Goal: Task Accomplishment & Management: Manage account settings

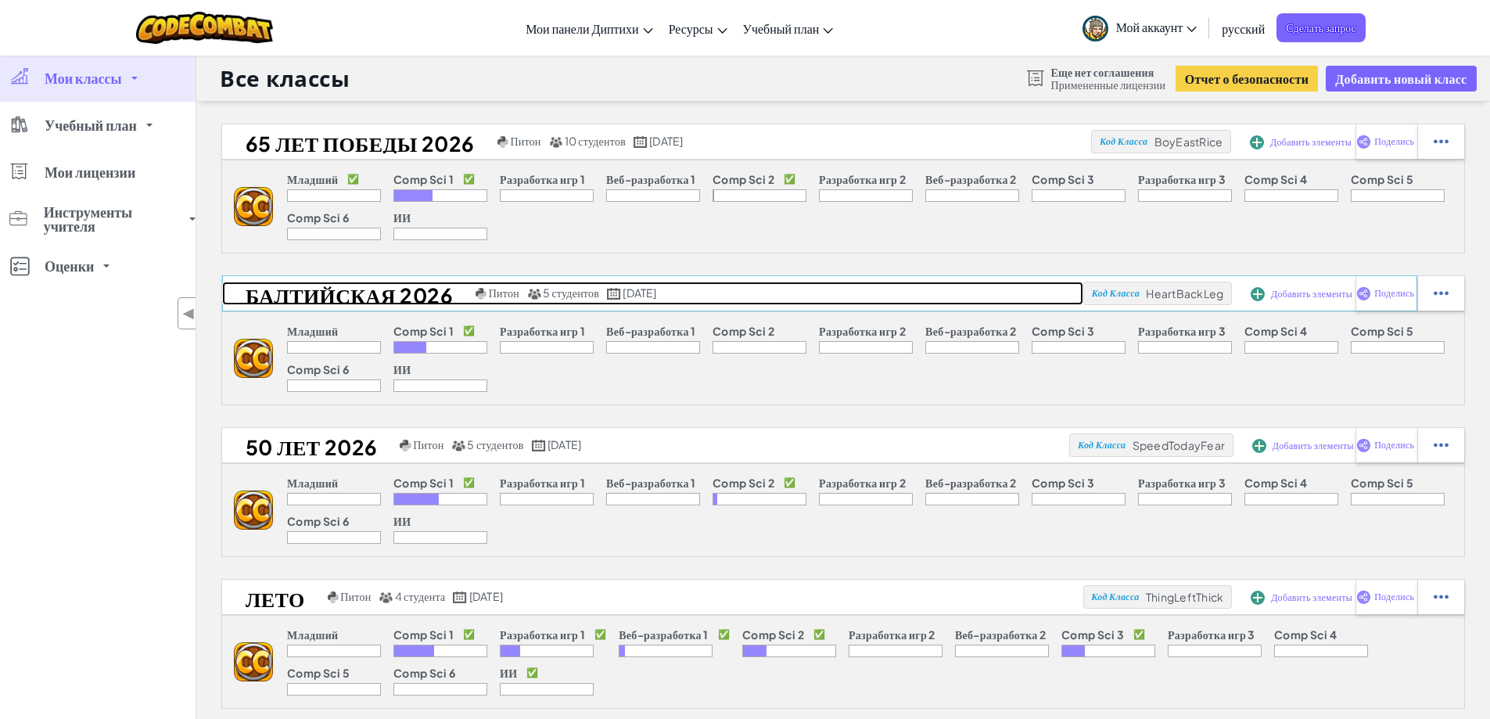
click at [1021, 300] on link "БАЛТИЙСКАЯ 2026 Питон 5 студентов [DATE]" at bounding box center [652, 293] width 861 height 23
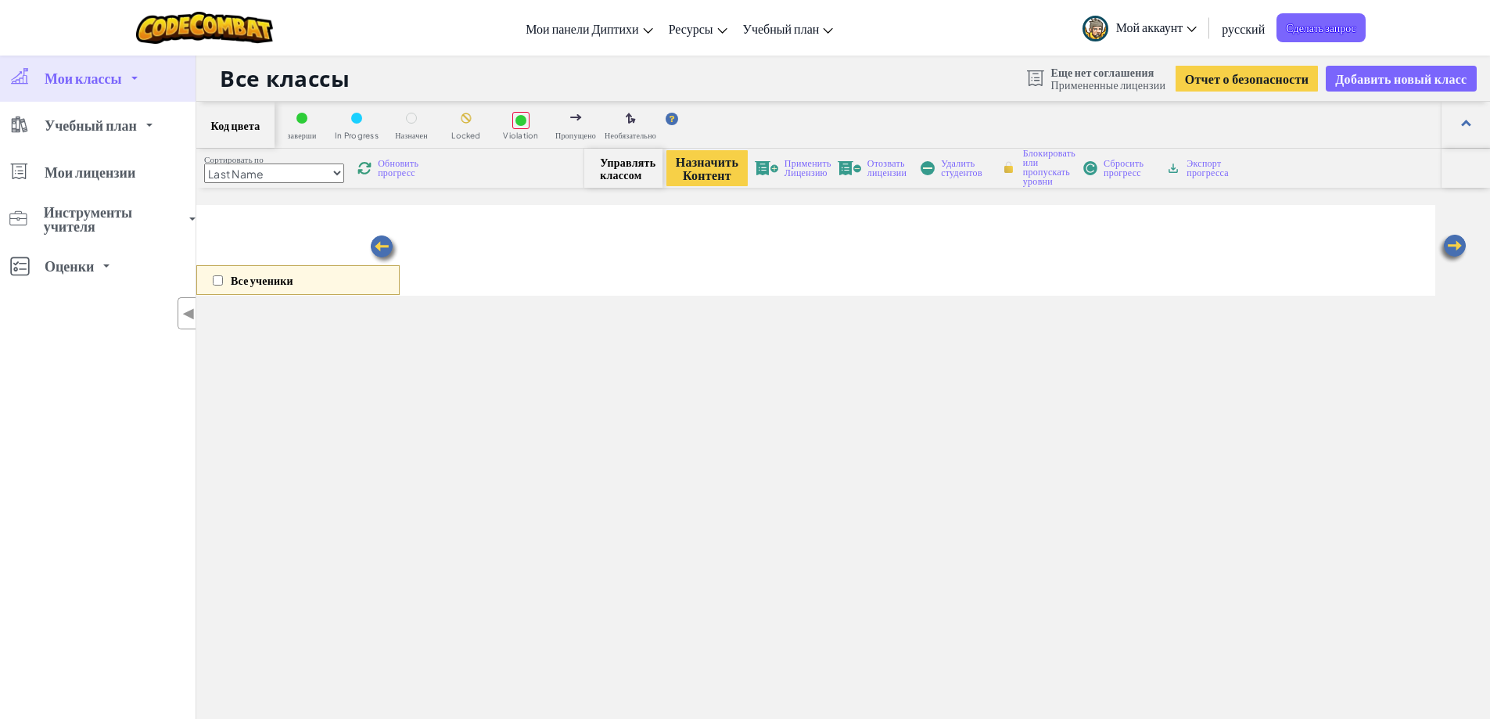
select select "560f1a9f22961295f9427742"
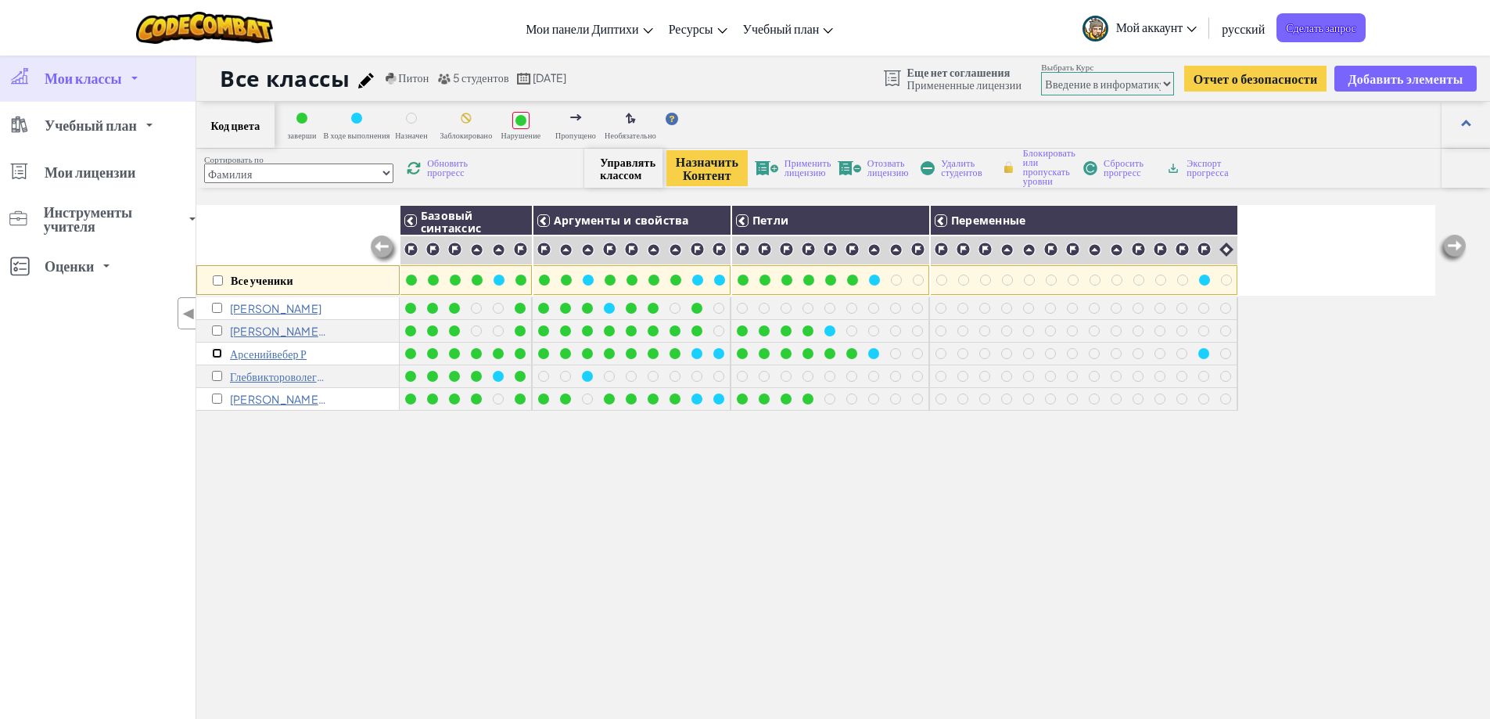
click at [217, 353] on input "checkbox" at bounding box center [217, 353] width 10 height 10
checkbox input "true"
click at [816, 165] on font "Применить лицензию" at bounding box center [808, 167] width 47 height 21
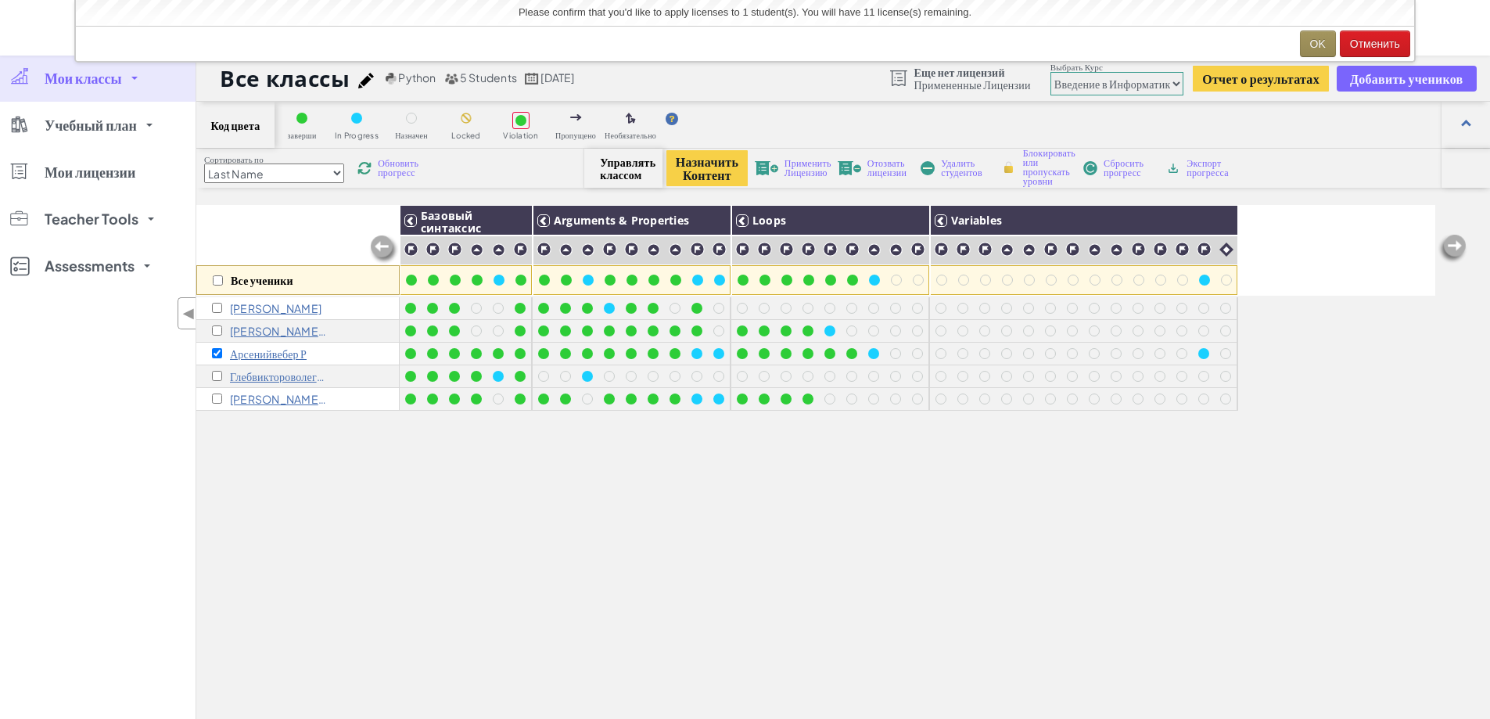
click at [796, 168] on span "Применить Лицензию" at bounding box center [808, 168] width 47 height 19
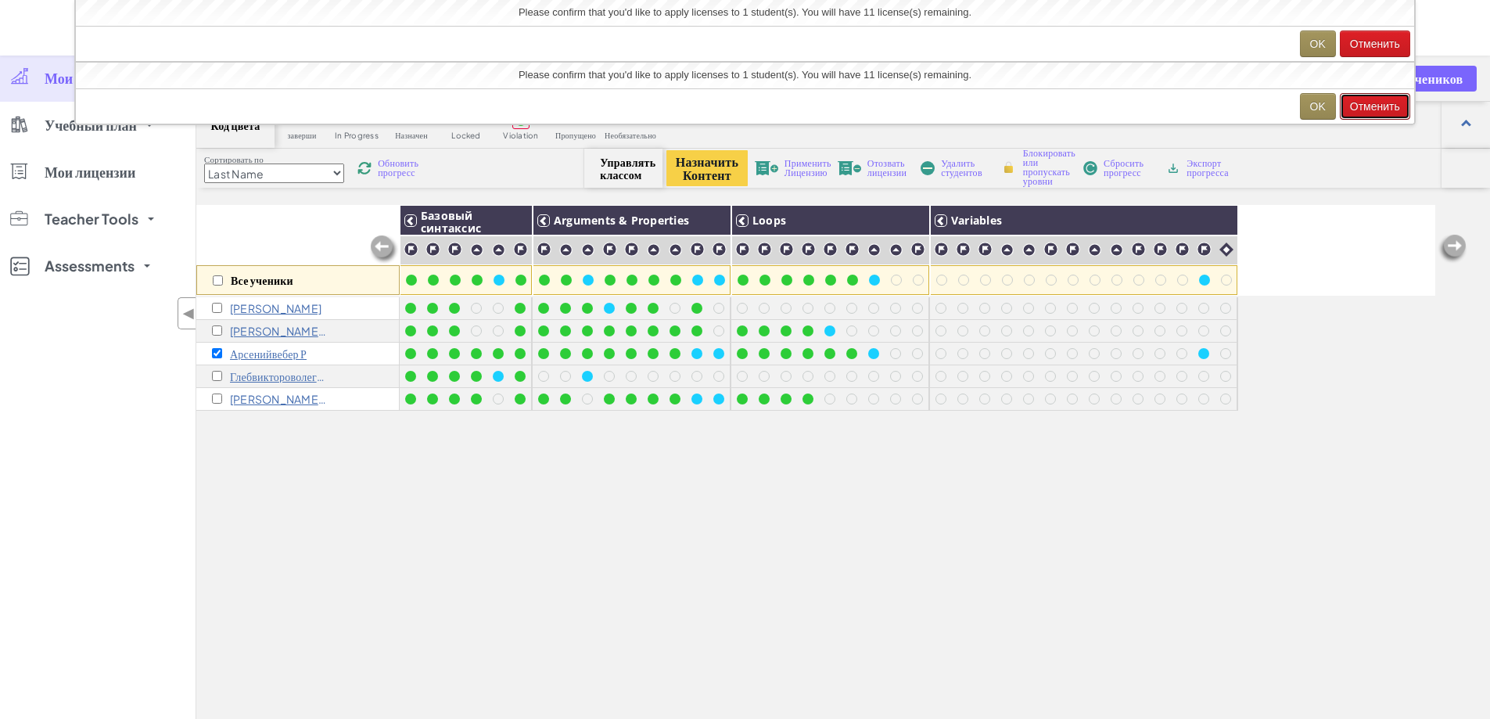
click at [1359, 106] on button "Отменить" at bounding box center [1375, 106] width 70 height 27
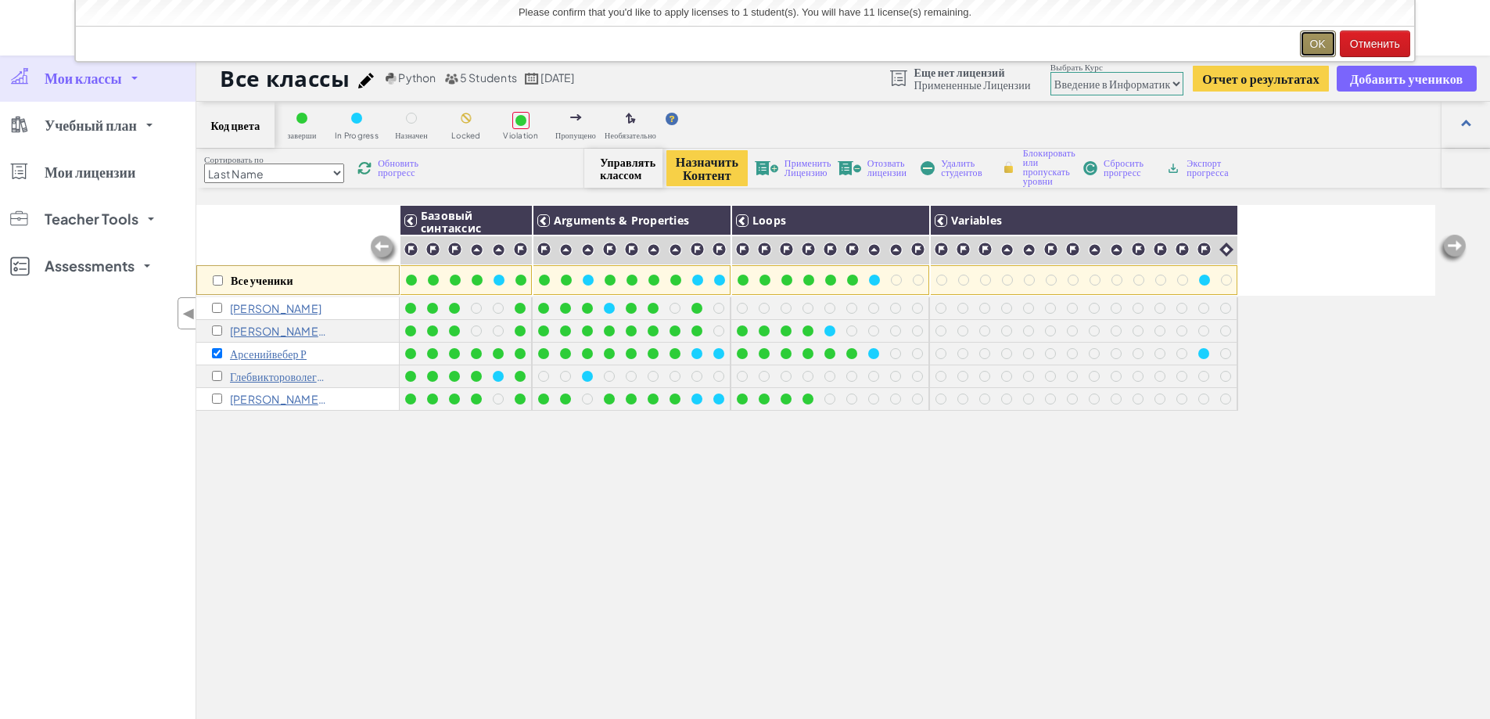
click at [1316, 41] on button "OK" at bounding box center [1318, 44] width 36 height 27
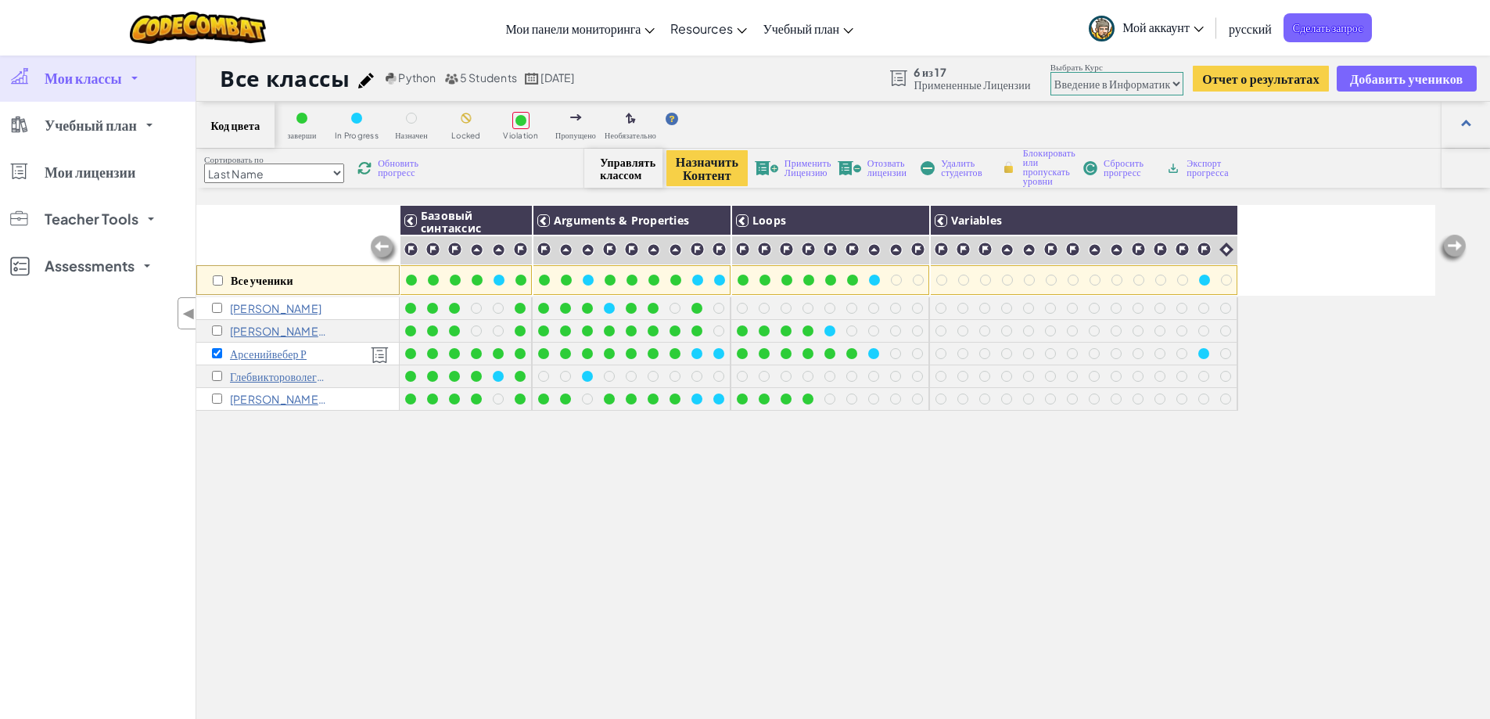
drag, startPoint x: 414, startPoint y: 530, endPoint x: 402, endPoint y: 524, distance: 12.9
click at [409, 525] on div "Все ученики [PERSON_NAME] синтаксис Arguments & Properties Loops Variables [PER…" at bounding box center [815, 525] width 1239 height 641
